Goal: Information Seeking & Learning: Get advice/opinions

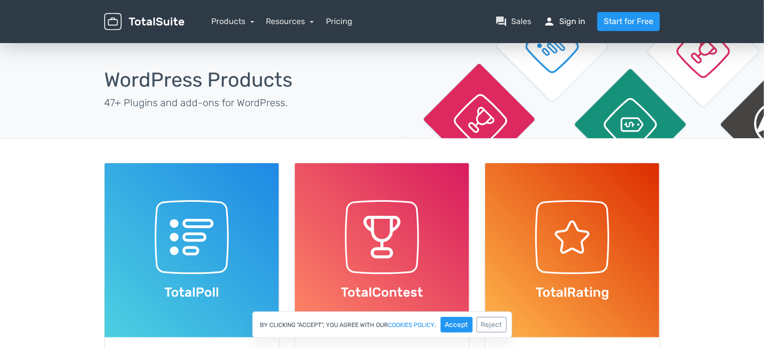
click at [570, 23] on link "person Sign in" at bounding box center [564, 22] width 42 height 12
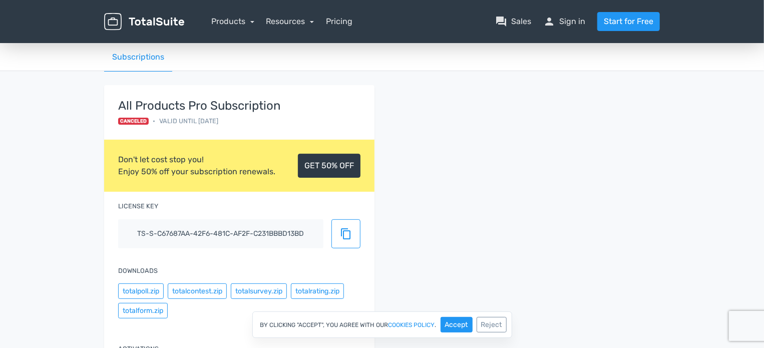
scroll to position [32, 0]
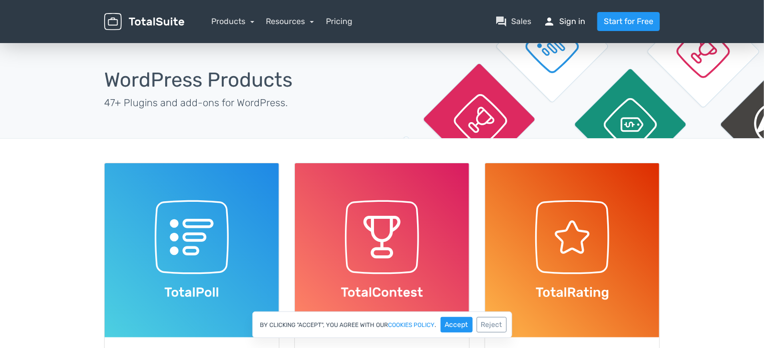
click at [567, 20] on link "person Sign in" at bounding box center [564, 22] width 42 height 12
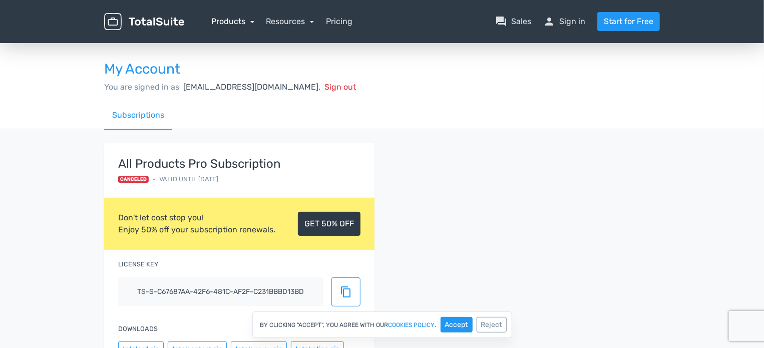
click at [251, 23] on link "Products" at bounding box center [232, 22] width 43 height 10
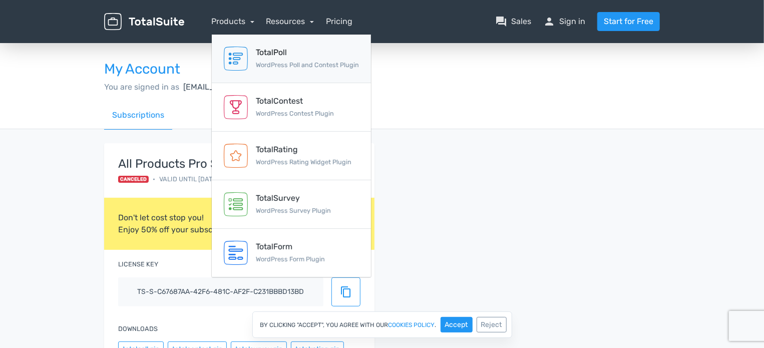
click at [310, 57] on div "TotalPoll" at bounding box center [307, 53] width 103 height 12
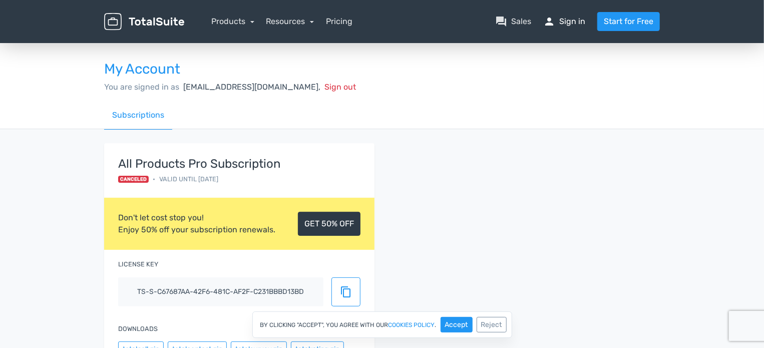
click at [552, 21] on span "person" at bounding box center [549, 22] width 12 height 12
click at [561, 22] on link "person Sign in" at bounding box center [564, 22] width 42 height 12
click at [512, 22] on link "question_answer Sales" at bounding box center [513, 22] width 36 height 12
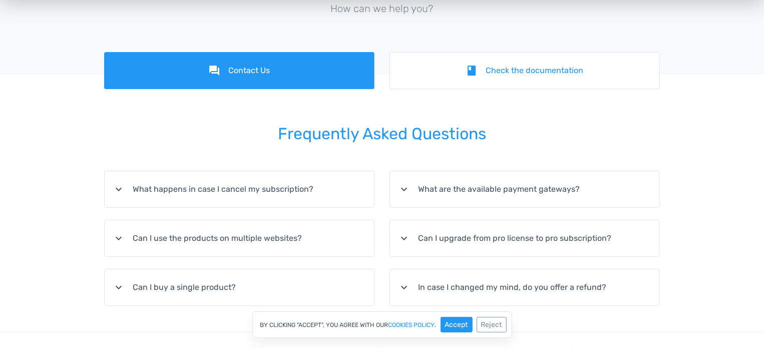
scroll to position [94, 0]
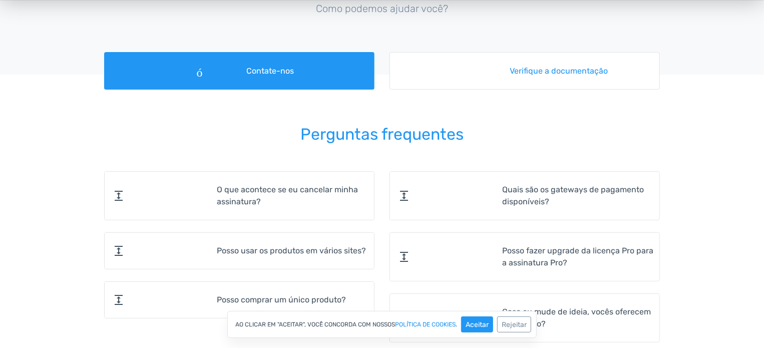
click at [300, 199] on font "O que acontece se eu cancelar minha assinatura?" at bounding box center [295, 196] width 157 height 24
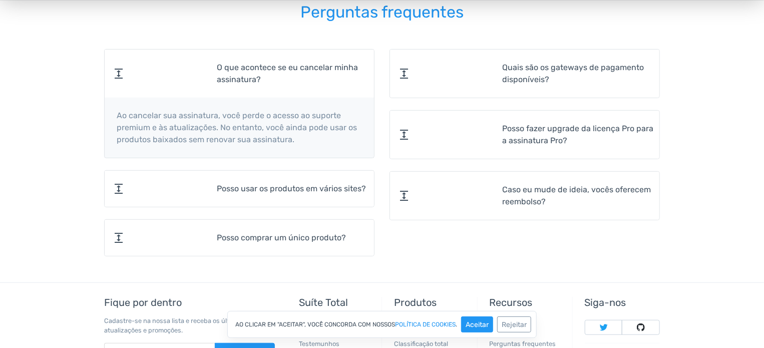
scroll to position [216, 0]
click at [261, 191] on font "Posso usar os produtos em vários sites?" at bounding box center [291, 189] width 149 height 10
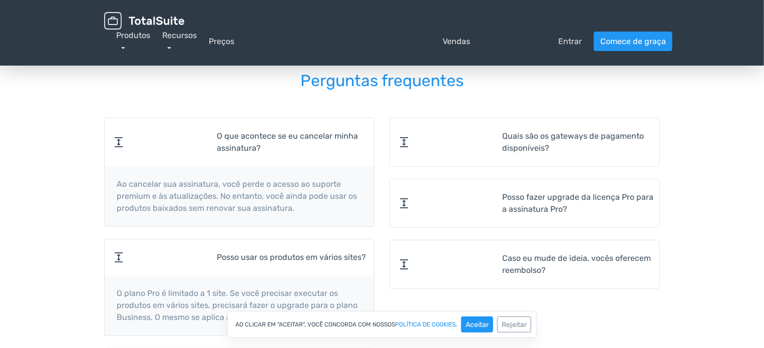
scroll to position [147, 0]
click at [507, 144] on font "Quais são os gateways de pagamento disponíveis?" at bounding box center [573, 143] width 142 height 22
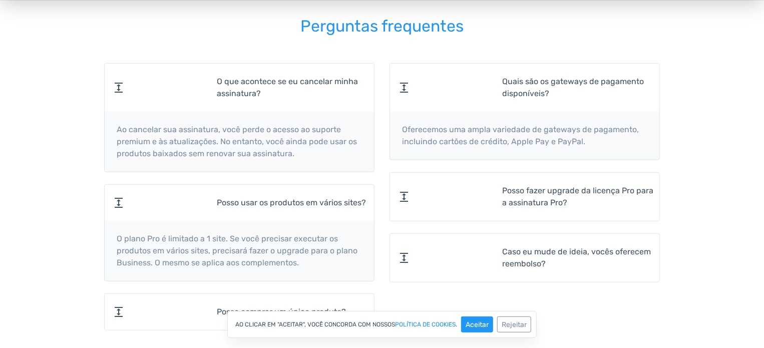
scroll to position [203, 0]
click at [470, 241] on summary "expandir_mais Caso eu mude de ideia, vocês oferecem reembolso?" at bounding box center [524, 257] width 269 height 48
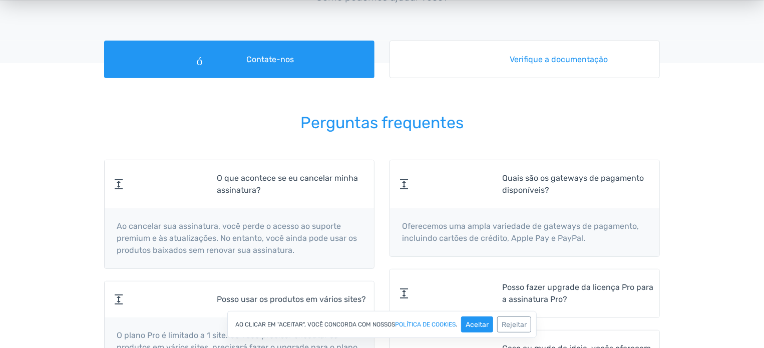
scroll to position [0, 0]
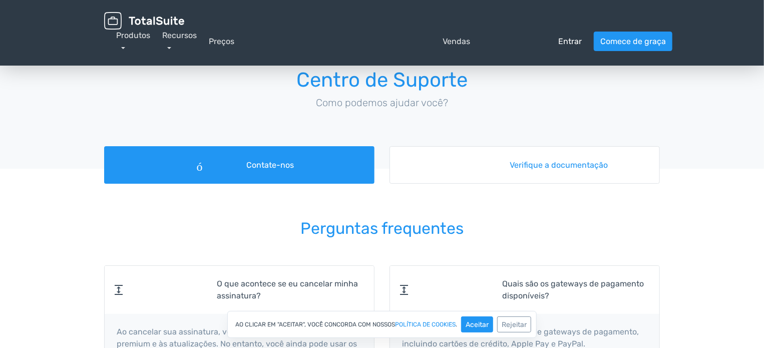
click at [568, 39] on font "Entrar" at bounding box center [570, 42] width 24 height 10
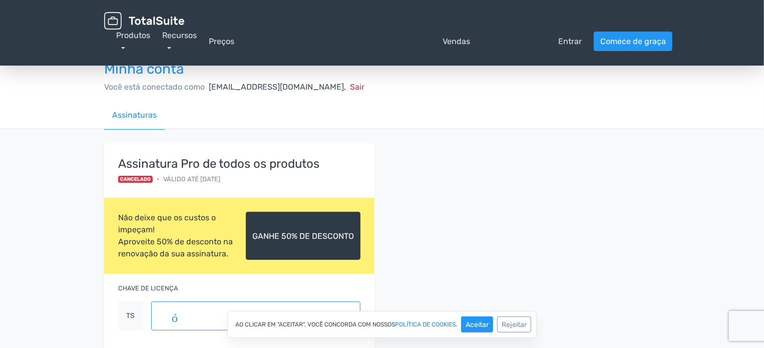
click at [152, 19] on img at bounding box center [144, 21] width 80 height 18
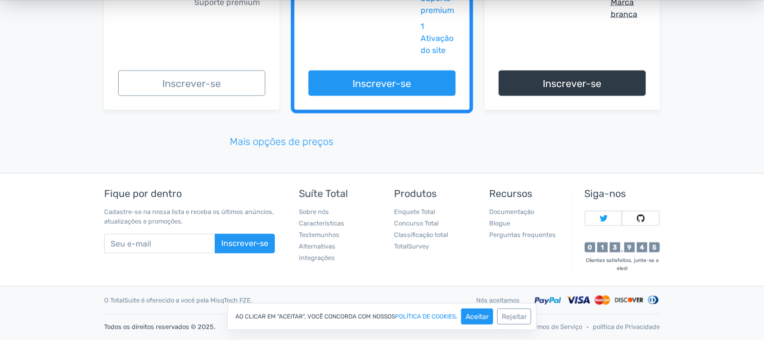
scroll to position [2592, 0]
click at [522, 319] on font "Rejeitar" at bounding box center [514, 317] width 25 height 9
click at [493, 328] on font "Política de Suporte" at bounding box center [490, 328] width 56 height 8
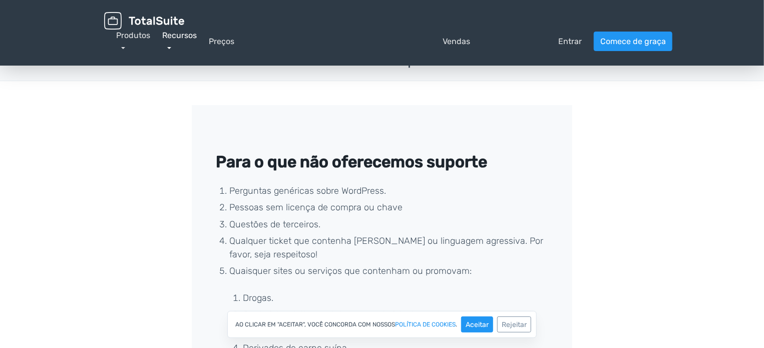
click at [168, 46] on link "Recursos" at bounding box center [179, 42] width 35 height 22
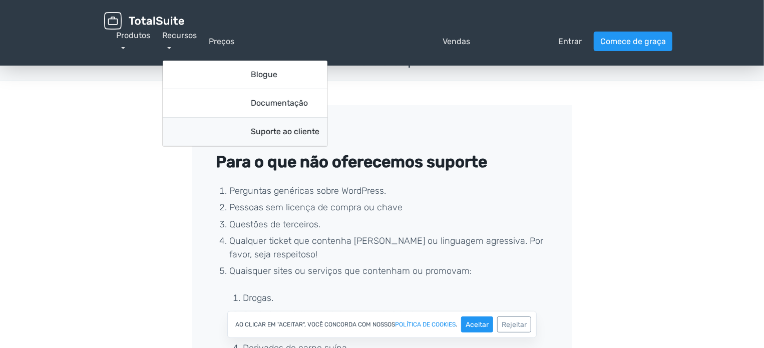
click at [258, 130] on font "Suporte ao cliente" at bounding box center [285, 132] width 69 height 10
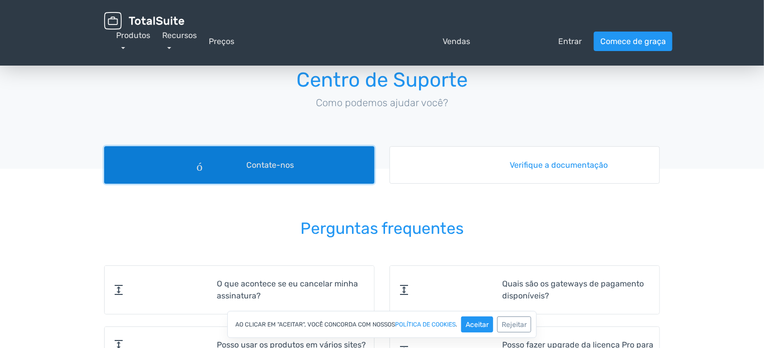
click at [270, 169] on font "Contate-nos" at bounding box center [271, 165] width 48 height 10
